Goal: Information Seeking & Learning: Learn about a topic

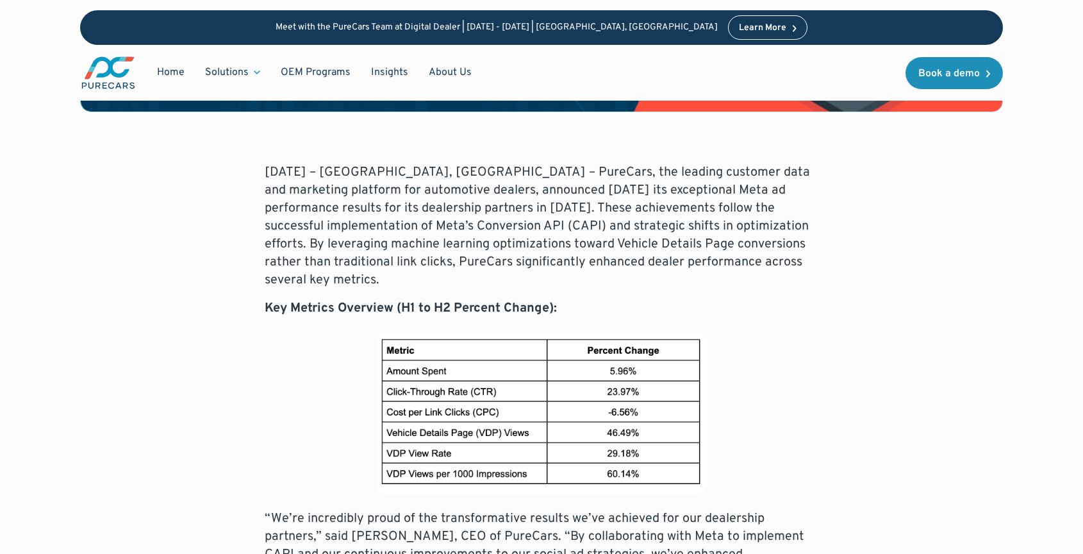
scroll to position [544, 0]
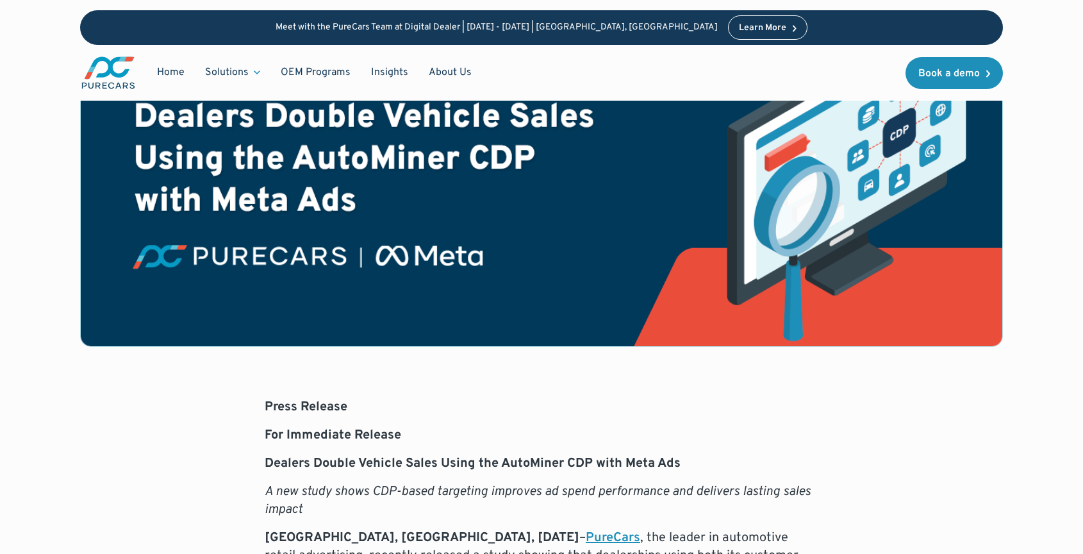
scroll to position [334, 0]
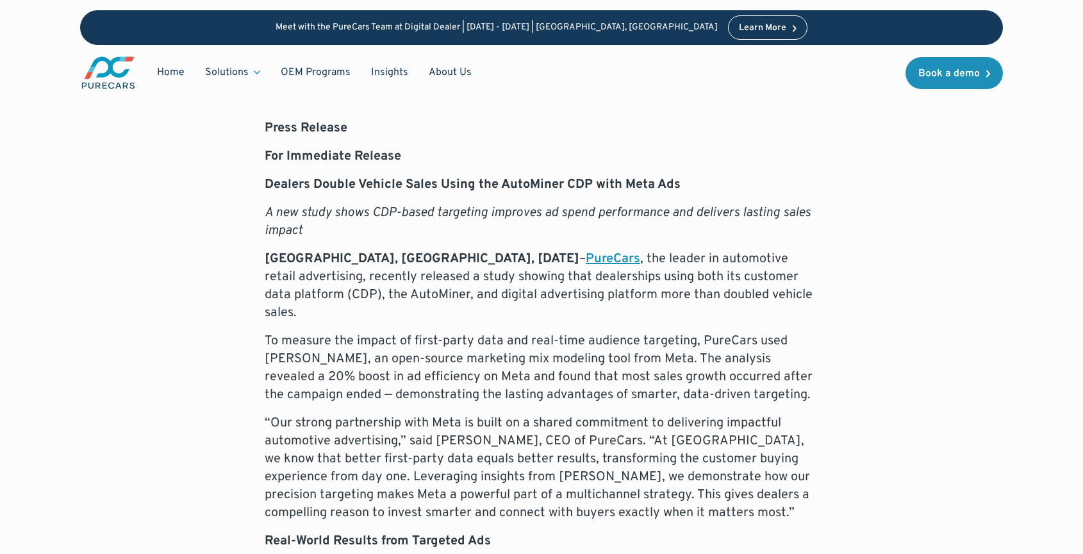
click at [371, 277] on p "Atlanta, GA, September 23, 2025 – PureCars , the leader in automotive retail ad…" at bounding box center [542, 286] width 554 height 72
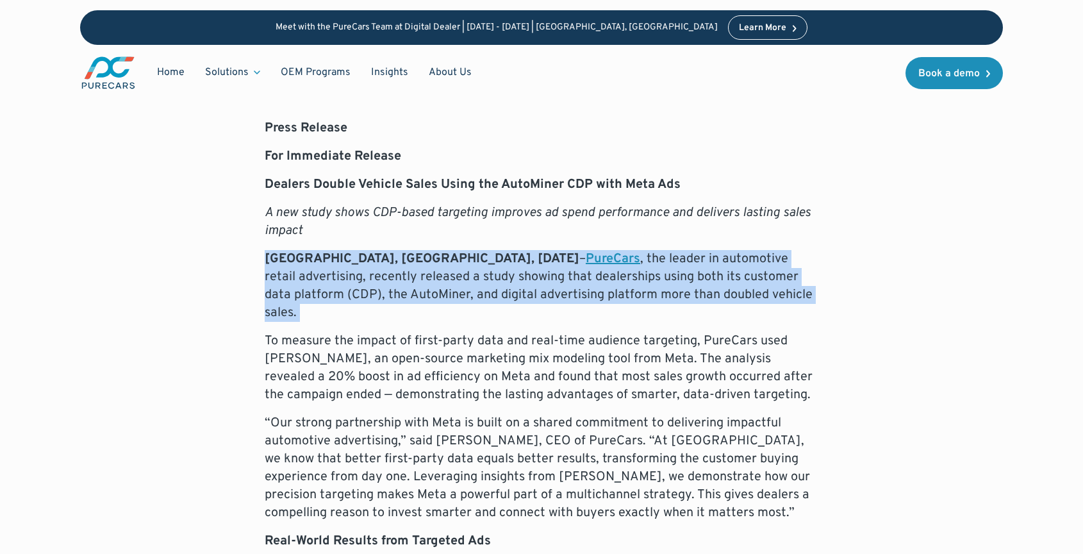
click at [371, 277] on p "Atlanta, GA, September 23, 2025 – PureCars , the leader in automotive retail ad…" at bounding box center [542, 286] width 554 height 72
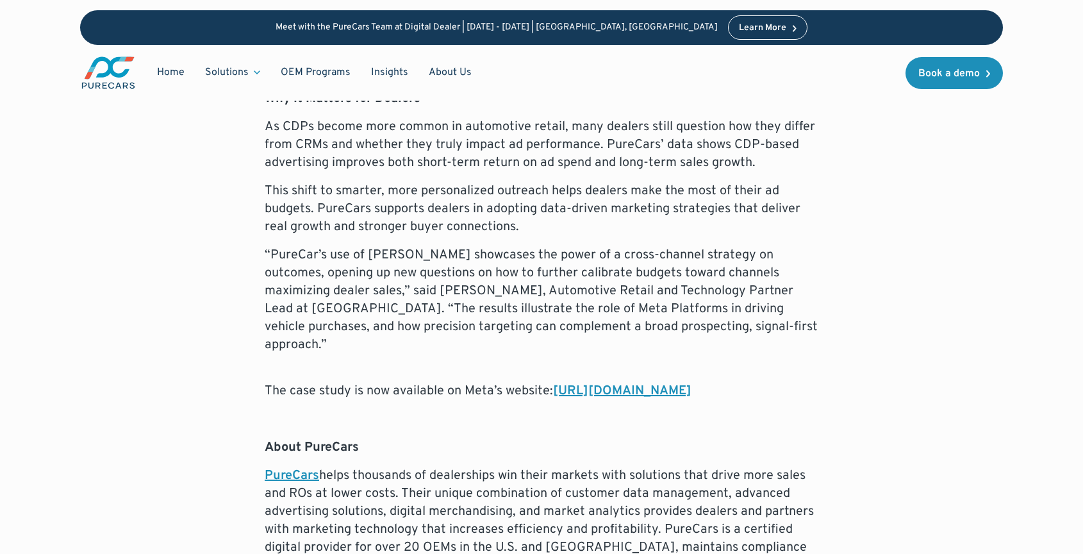
scroll to position [1305, 0]
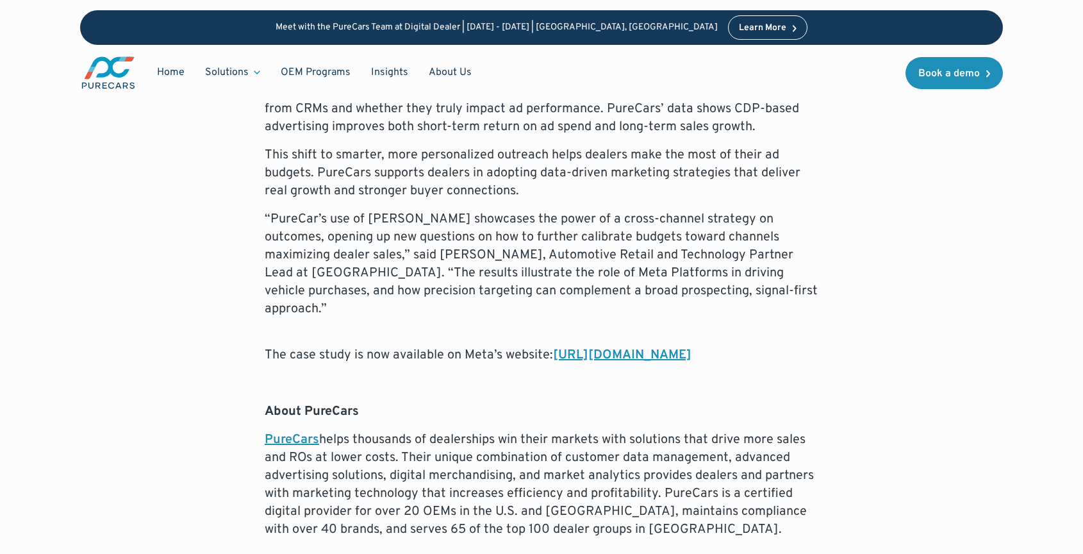
click at [553, 347] on link "https://www.facebook.com/business/measurement/case-studies/purecars" at bounding box center [622, 355] width 138 height 17
